Goal: Task Accomplishment & Management: Complete application form

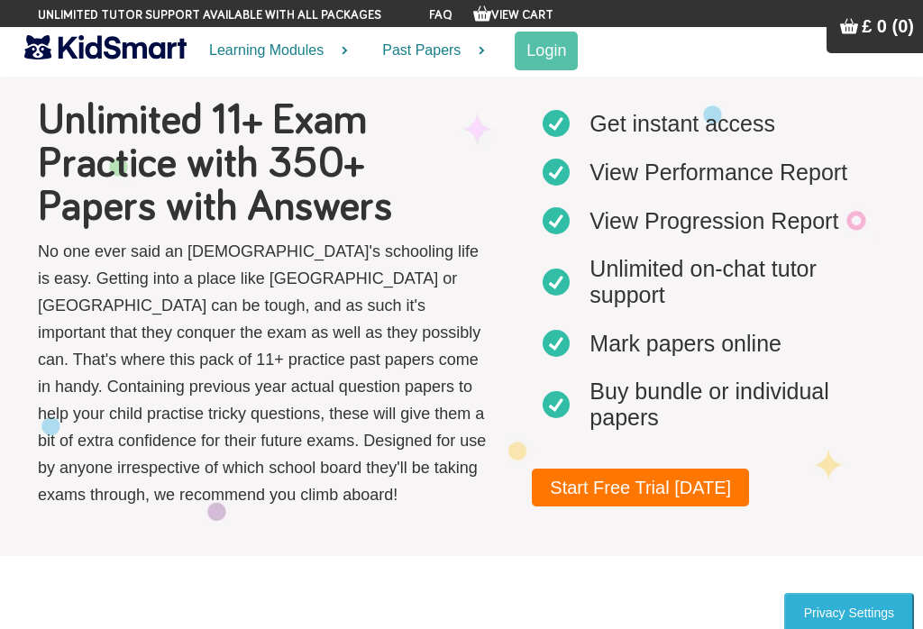
click at [687, 490] on link "Start Free Trial [DATE]" at bounding box center [640, 488] width 217 height 38
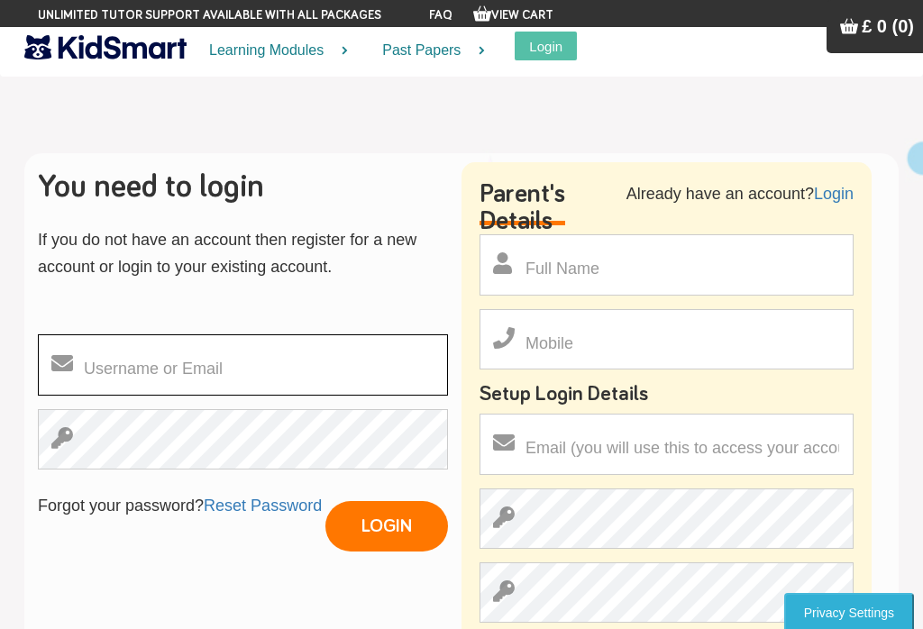
click at [109, 389] on input "text" at bounding box center [243, 364] width 410 height 61
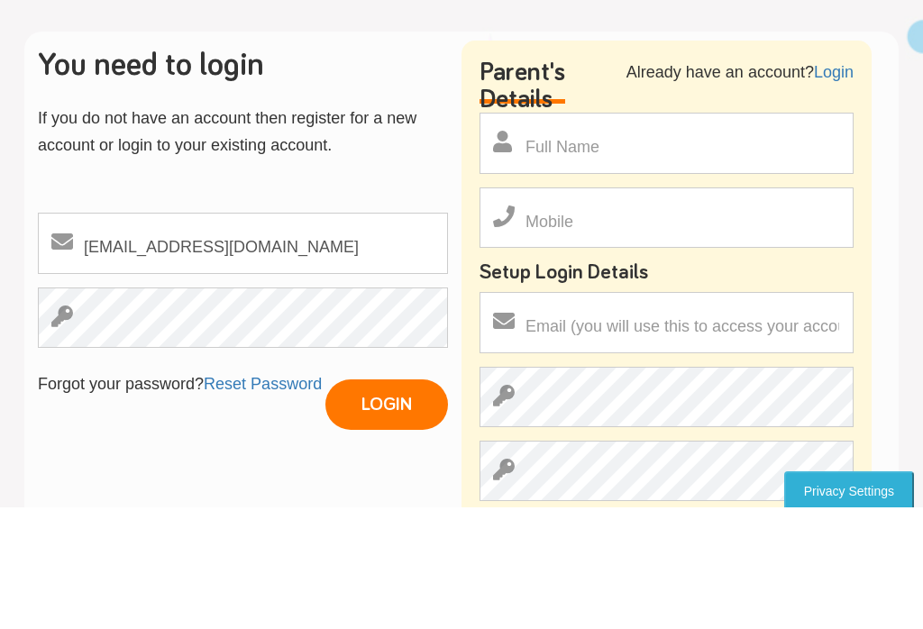
scroll to position [122, 0]
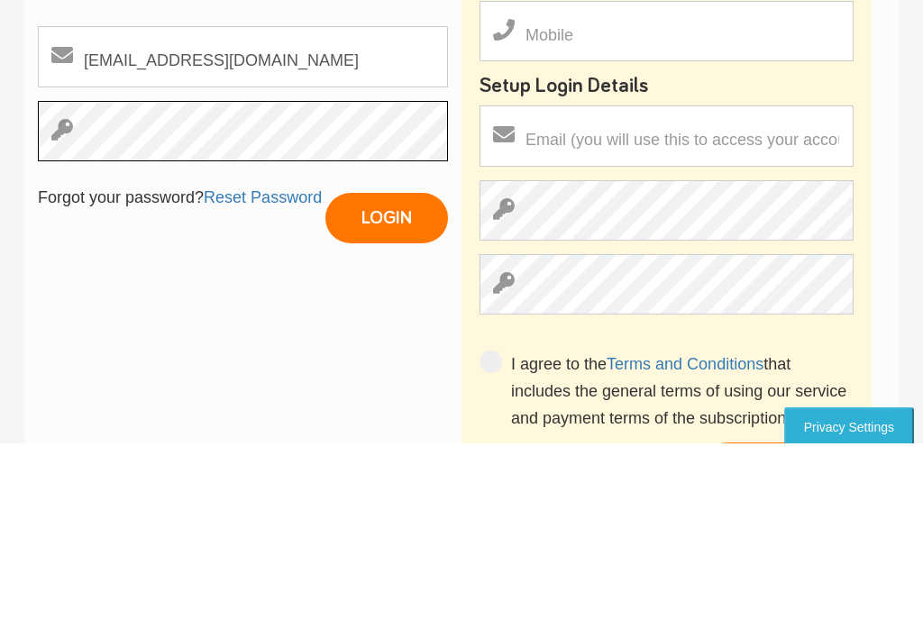
click at [386, 380] on input "LOGIN" at bounding box center [386, 405] width 123 height 50
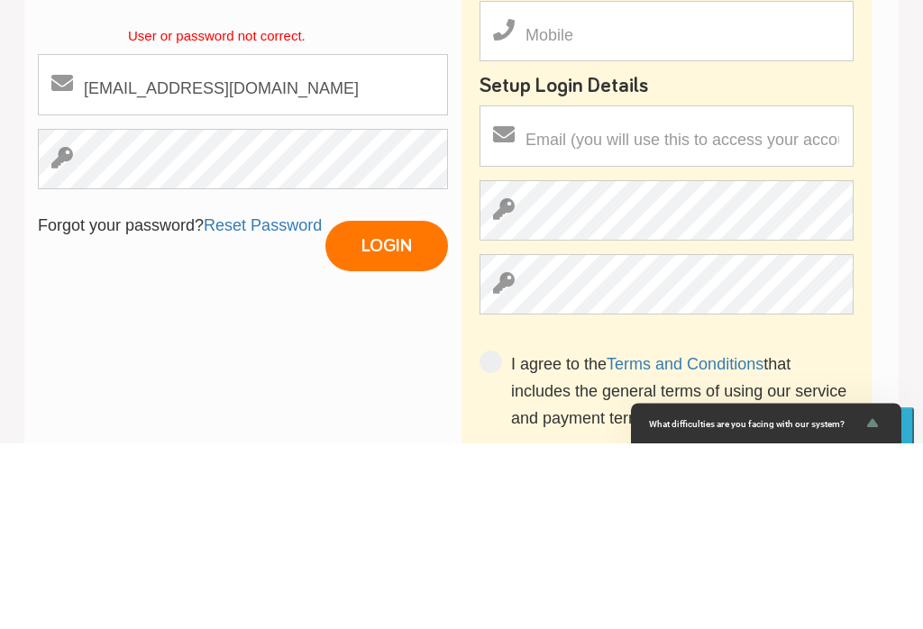
click at [367, 407] on input "LOGIN" at bounding box center [386, 432] width 123 height 50
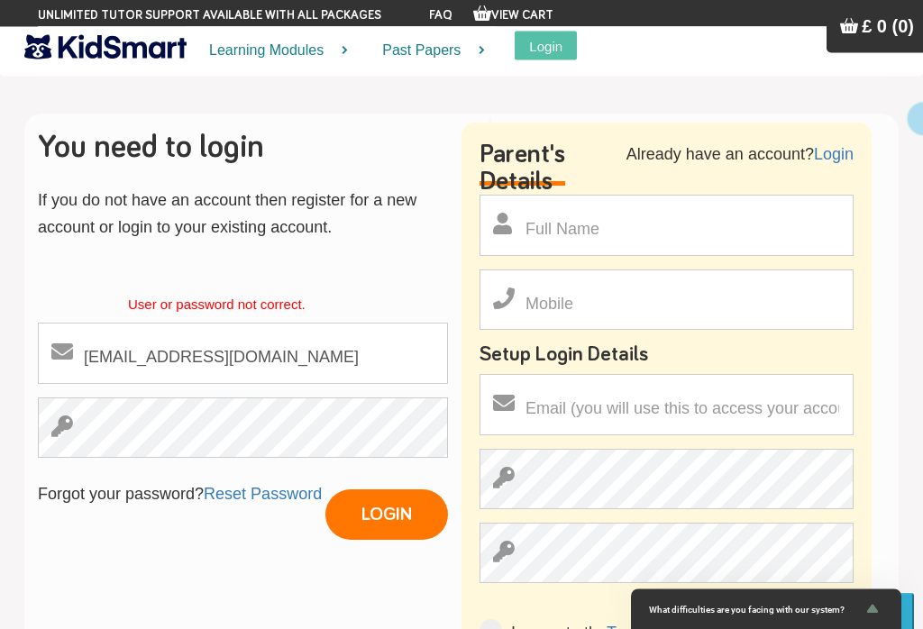
scroll to position [40, 0]
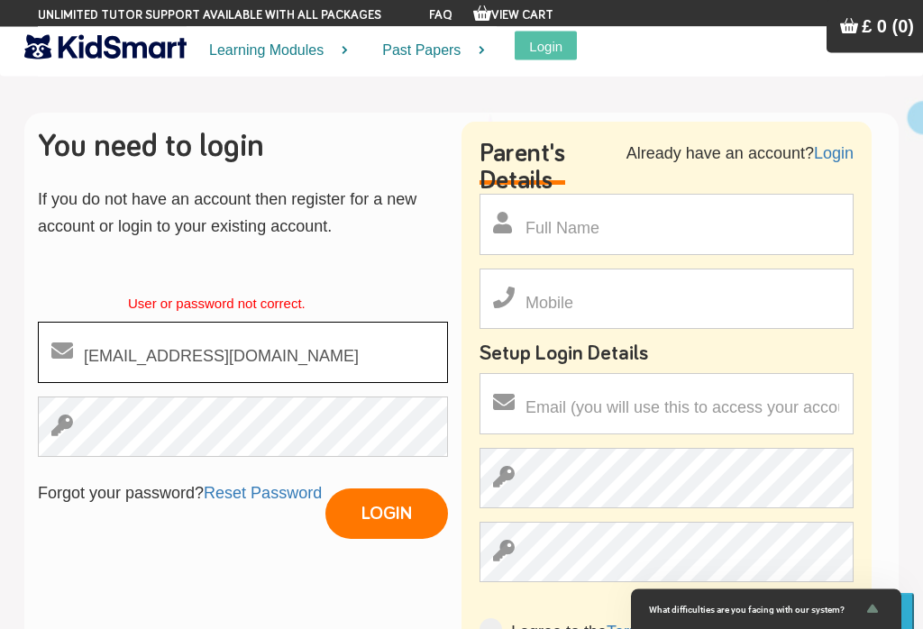
click at [184, 361] on input "[EMAIL_ADDRESS][DOMAIN_NAME]" at bounding box center [243, 353] width 410 height 61
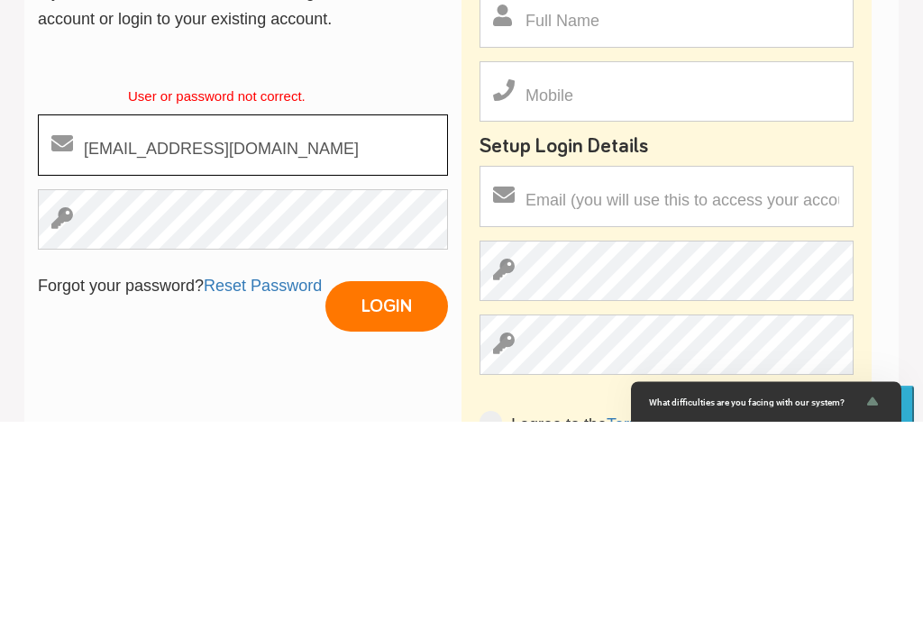
click at [189, 323] on input "[EMAIL_ADDRESS][DOMAIN_NAME]" at bounding box center [243, 353] width 410 height 61
click at [209, 323] on input "[EMAIL_ADDRESS][DOMAIN_NAME]" at bounding box center [243, 353] width 410 height 61
type input "[EMAIL_ADDRESS][DOMAIN_NAME]"
click at [386, 490] on input "LOGIN" at bounding box center [386, 515] width 123 height 50
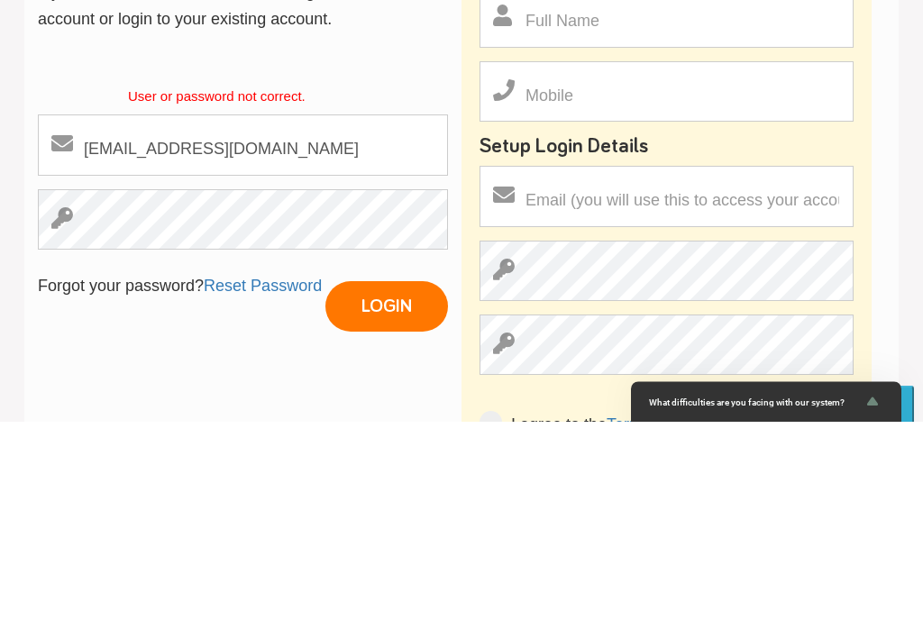
scroll to position [248, 0]
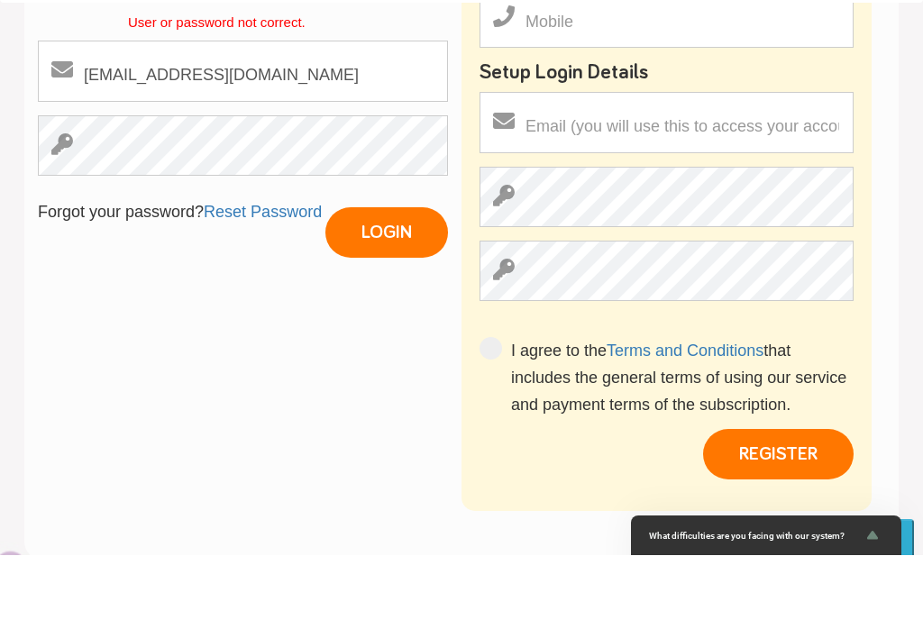
click at [56, 189] on icon at bounding box center [55, 209] width 35 height 40
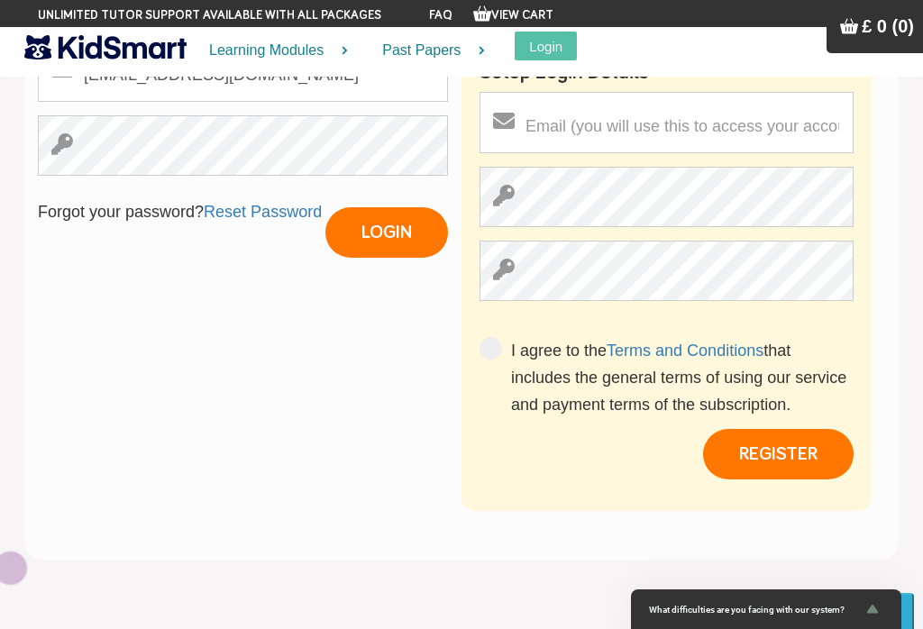
click at [358, 234] on input "LOGIN" at bounding box center [386, 232] width 123 height 50
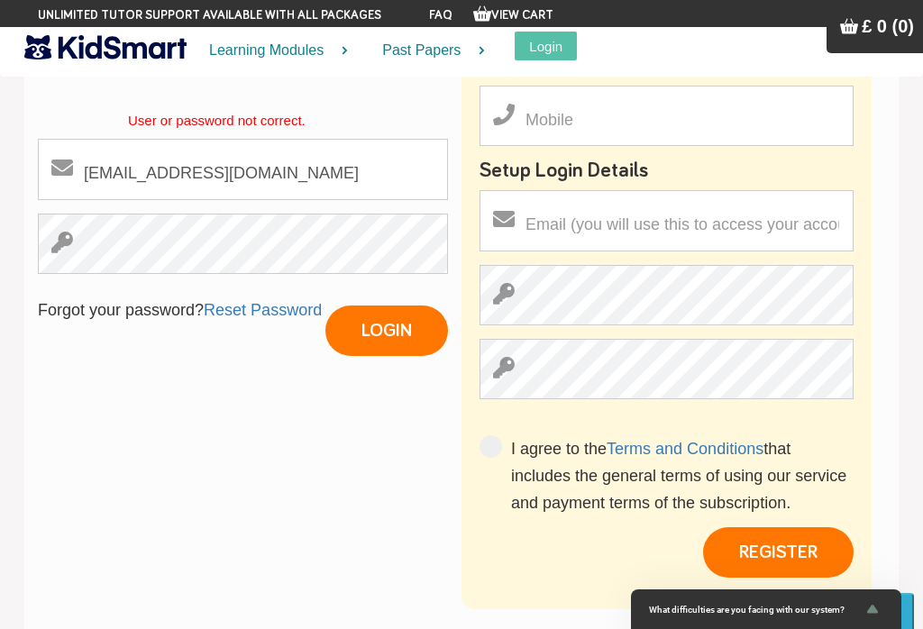
scroll to position [219, 0]
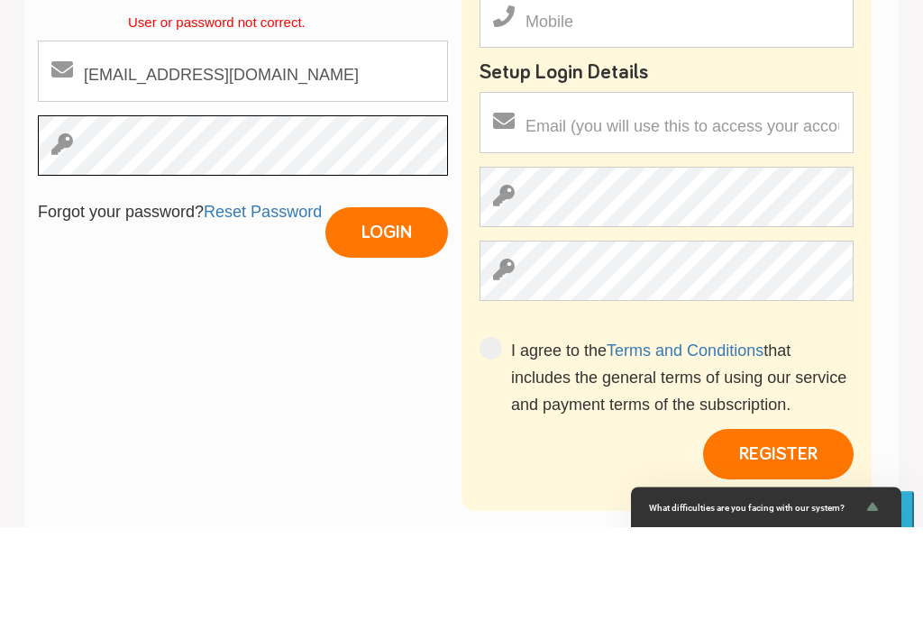
click at [386, 310] on input "LOGIN" at bounding box center [386, 335] width 123 height 50
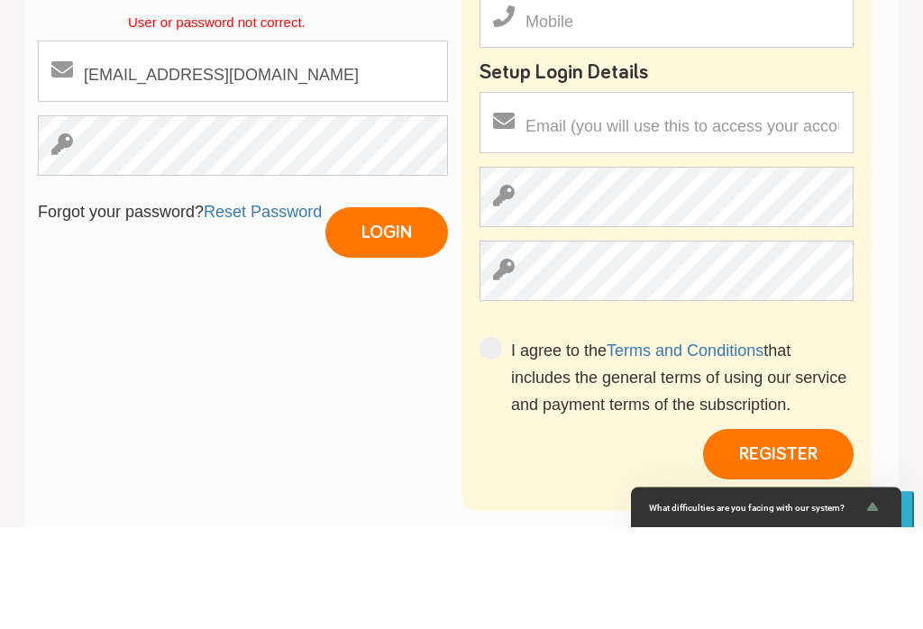
click at [357, 310] on input "LOGIN" at bounding box center [386, 335] width 123 height 50
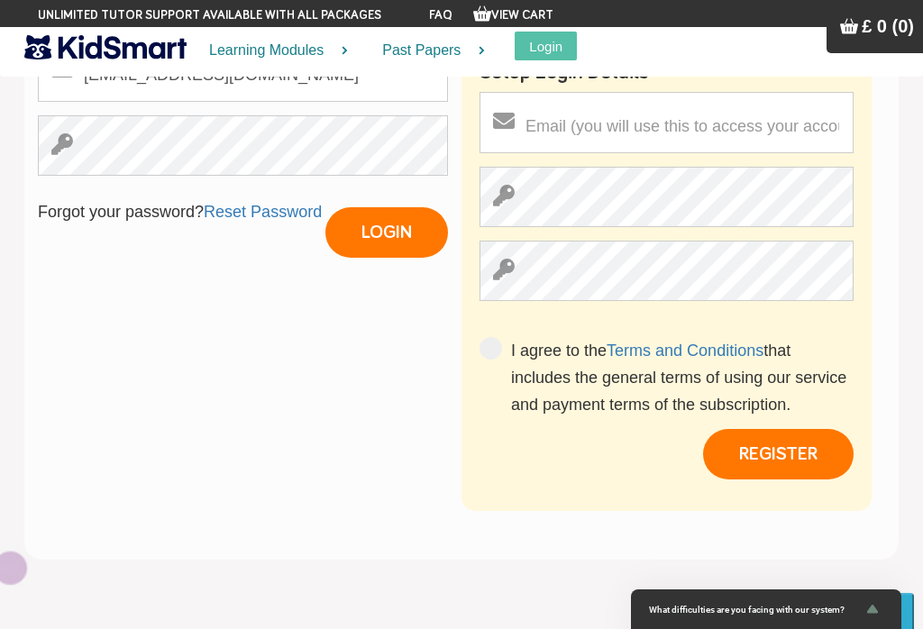
click at [363, 261] on div "You need to login If you do not have an account then register for a new account…" at bounding box center [250, 51] width 424 height 440
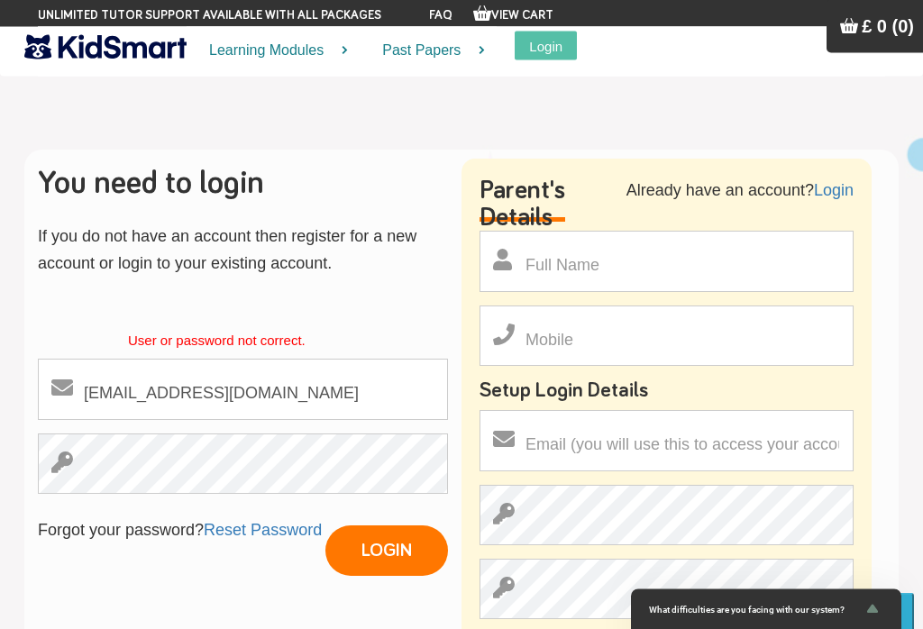
scroll to position [0, 0]
